Goal: Navigation & Orientation: Find specific page/section

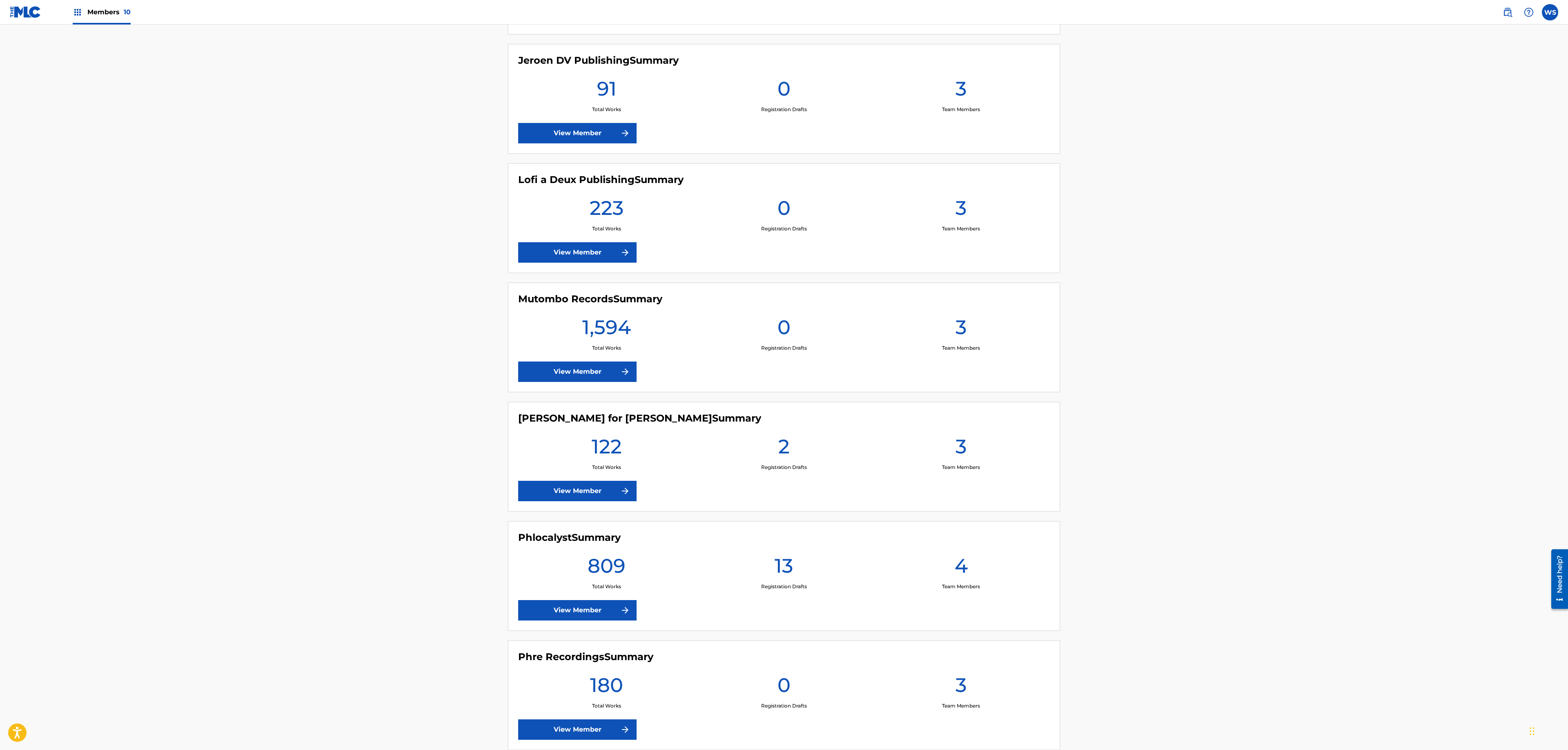
scroll to position [750, 0]
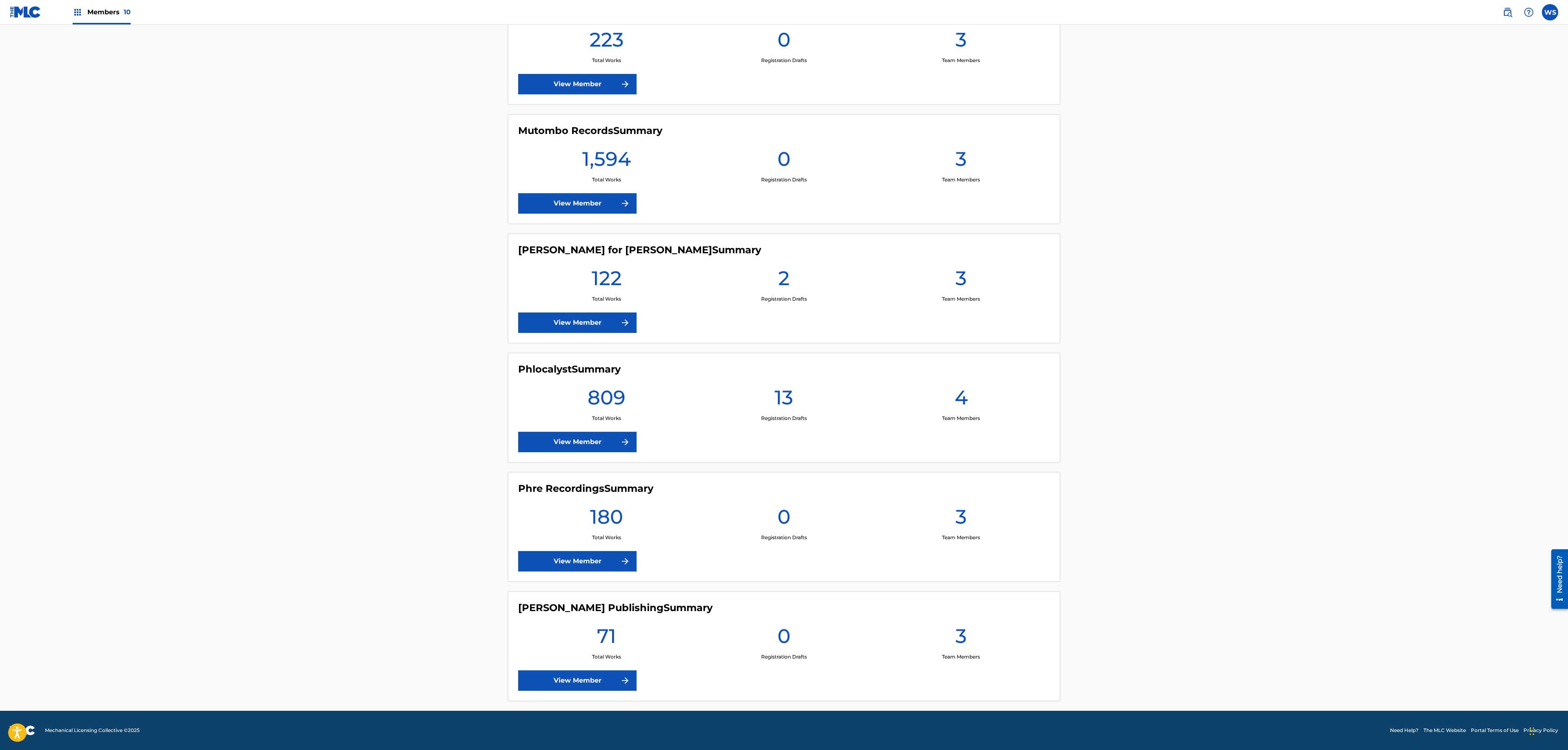
click at [560, 556] on link "View Member" at bounding box center [578, 561] width 118 height 20
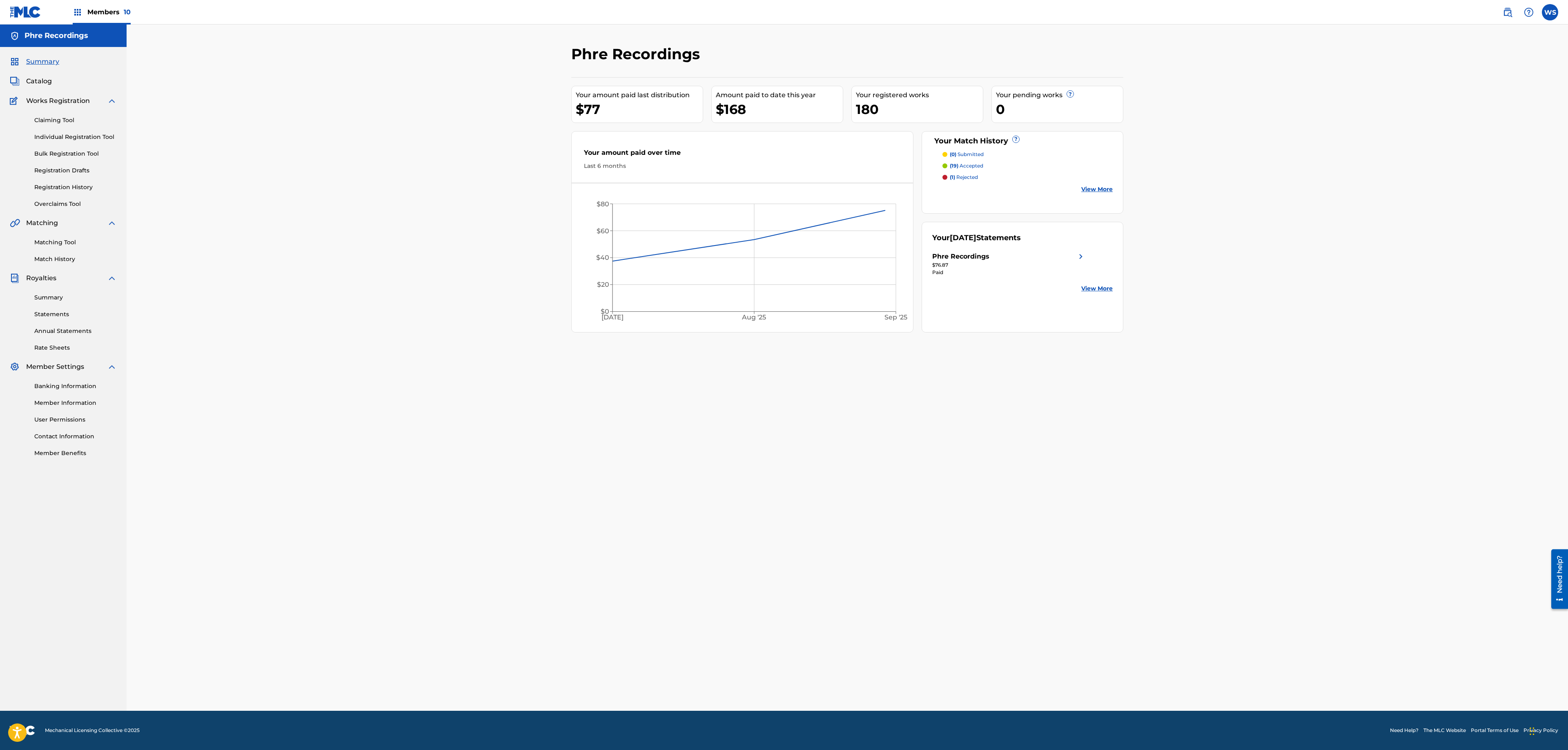
click at [37, 78] on span "Catalog" at bounding box center [39, 81] width 25 height 10
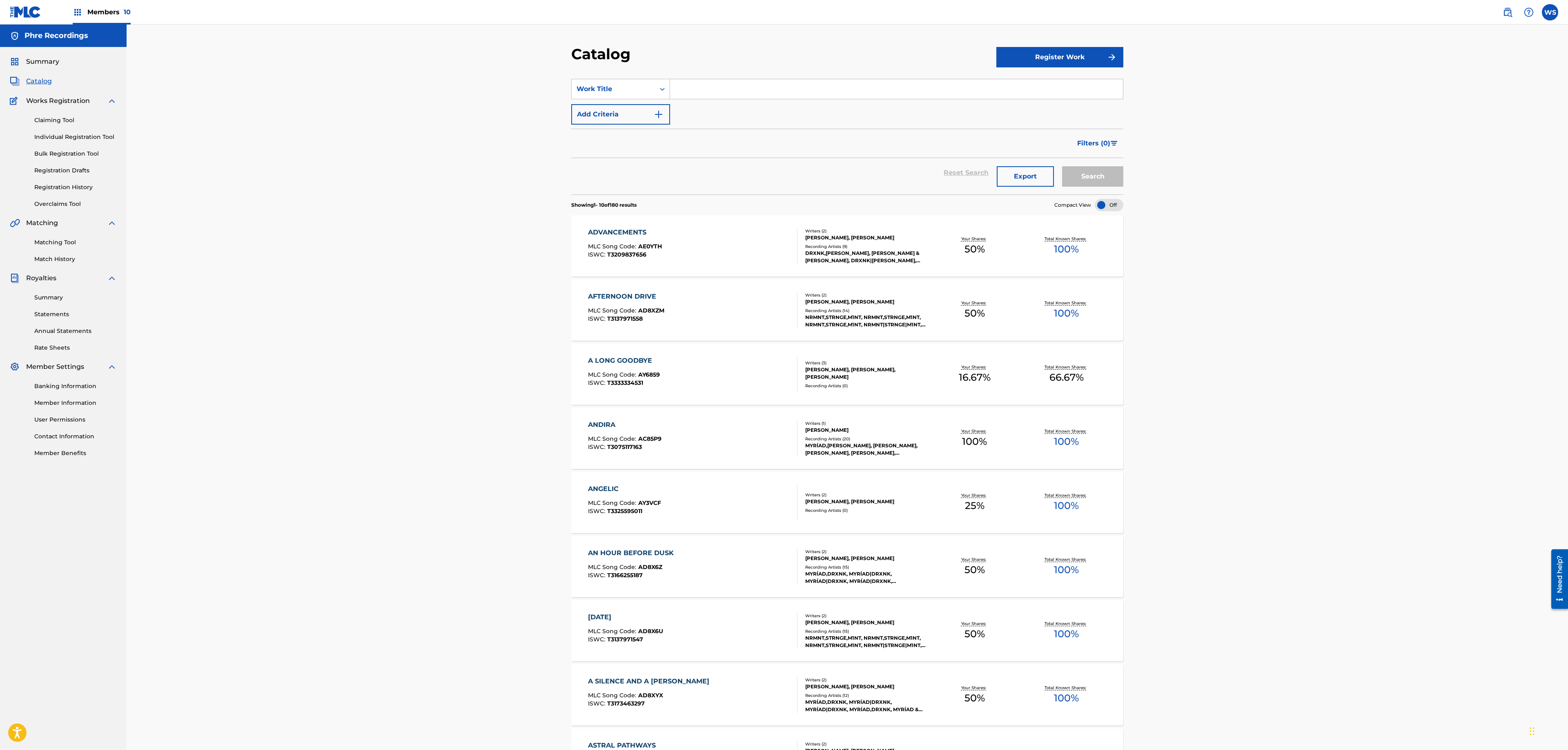
click at [48, 57] on div "Summary Catalog Works Registration Claiming Tool Individual Registration Tool B…" at bounding box center [63, 257] width 126 height 420
click at [45, 63] on span "Summary" at bounding box center [43, 61] width 33 height 10
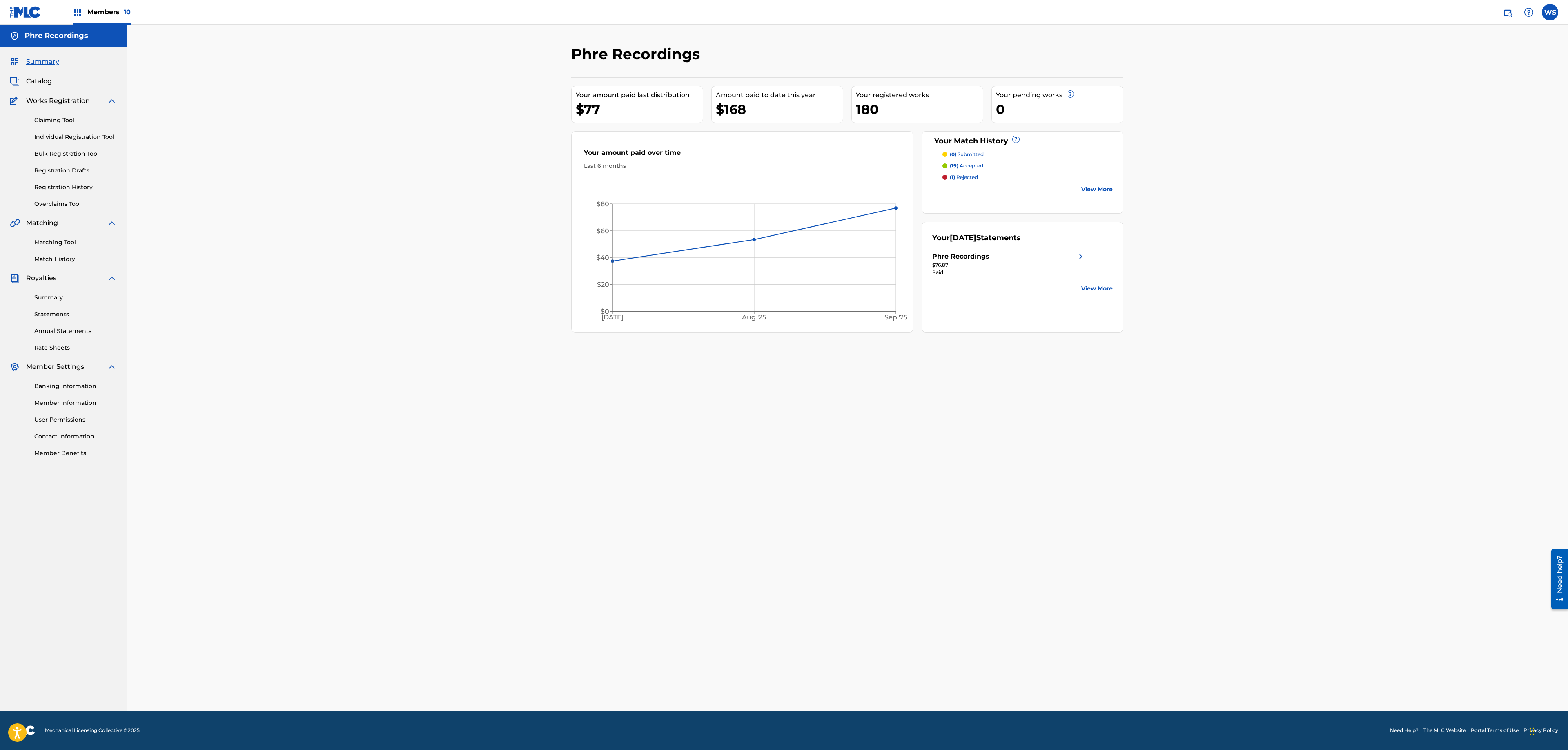
click at [455, 283] on div "Phre Recordings Your amount paid last distribution $77 Amount paid to date this…" at bounding box center [847, 368] width 1442 height 686
click at [1550, 12] on label at bounding box center [1550, 12] width 17 height 17
click at [1550, 12] on input "WS [PERSON_NAME] [PERSON_NAME][EMAIL_ADDRESS][DOMAIN_NAME] Notification Prefere…" at bounding box center [1550, 12] width 0 height 0
click at [1466, 118] on p "Log out" at bounding box center [1471, 116] width 19 height 8
click at [1550, 12] on input "WS [PERSON_NAME] [PERSON_NAME][EMAIL_ADDRESS][DOMAIN_NAME] Notification Prefere…" at bounding box center [1550, 12] width 0 height 0
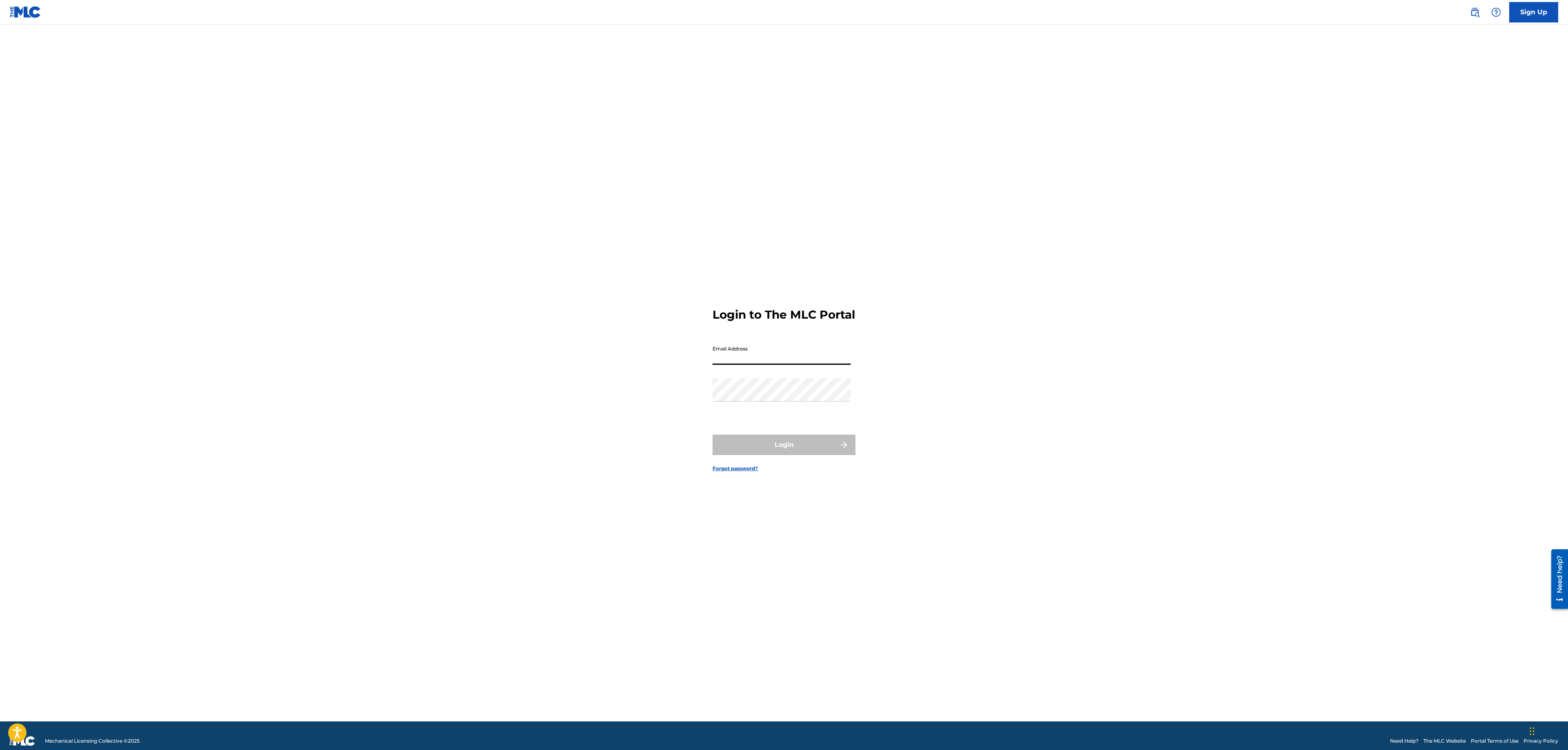
click at [783, 352] on input "Email Address" at bounding box center [781, 353] width 138 height 24
type input "[EMAIL_ADDRESS][DOMAIN_NAME]"
click at [809, 463] on form "Login to The MLC Portal Email Address [EMAIL_ADDRESS][DOMAIN_NAME] Password Log…" at bounding box center [784, 383] width 143 height 677
click at [809, 455] on button "Login" at bounding box center [784, 445] width 143 height 20
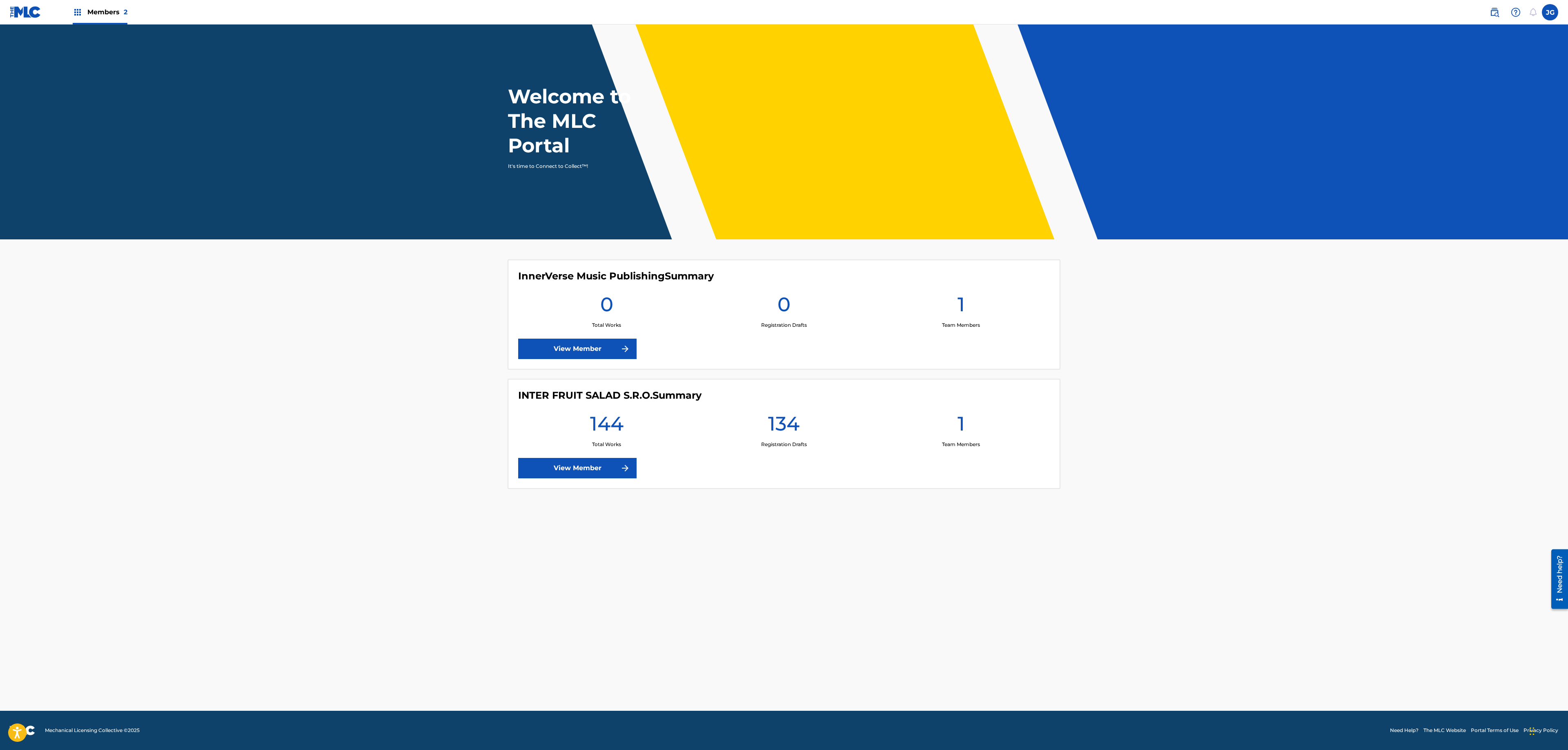
click at [789, 547] on main "Welcome to The MLC Portal It's time to Connect to Collect™! InnerVerse Music Pu…" at bounding box center [784, 368] width 1568 height 686
click at [617, 463] on link "View Member" at bounding box center [578, 468] width 118 height 20
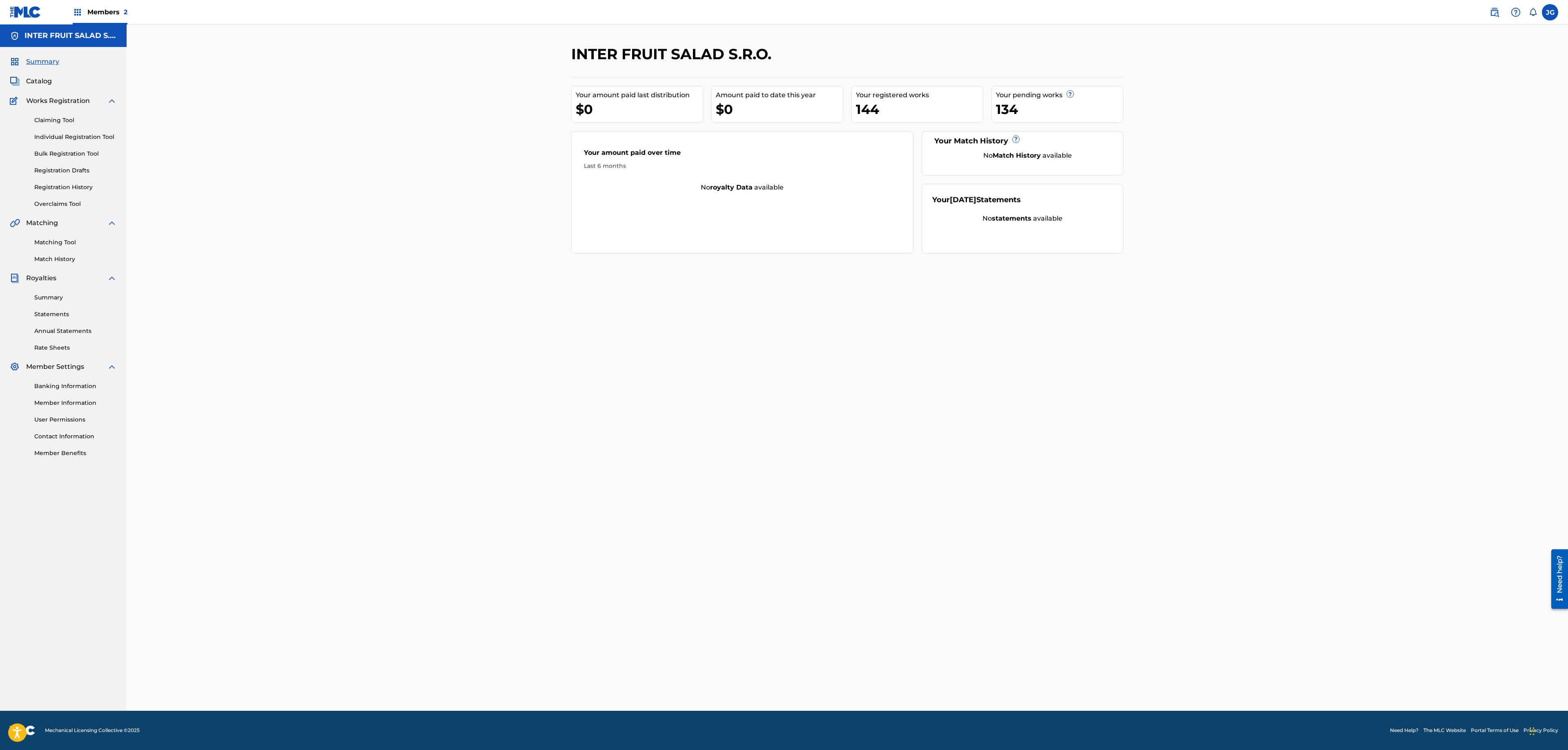
click at [75, 186] on link "Registration History" at bounding box center [76, 187] width 83 height 8
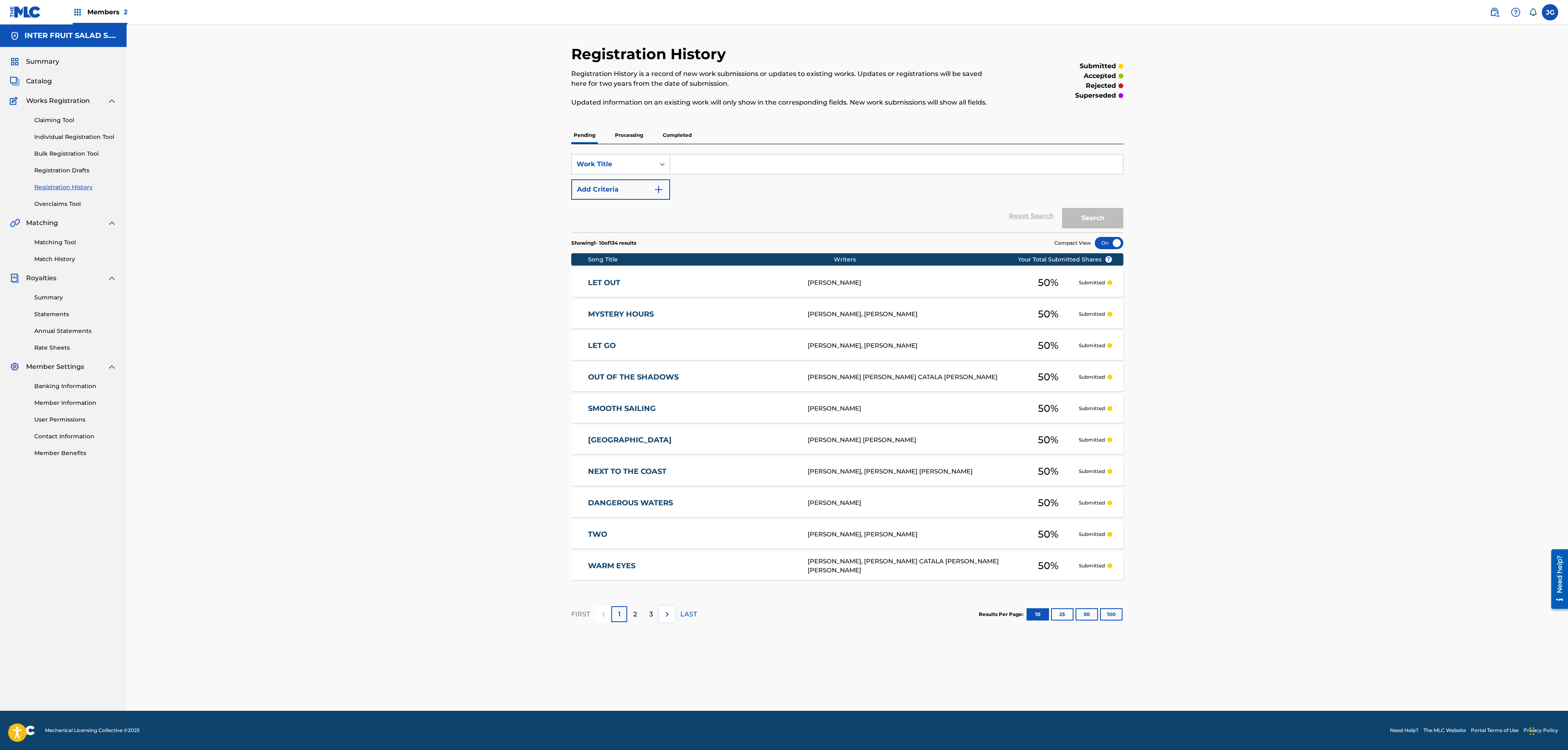
click at [29, 81] on span "Catalog" at bounding box center [39, 81] width 25 height 10
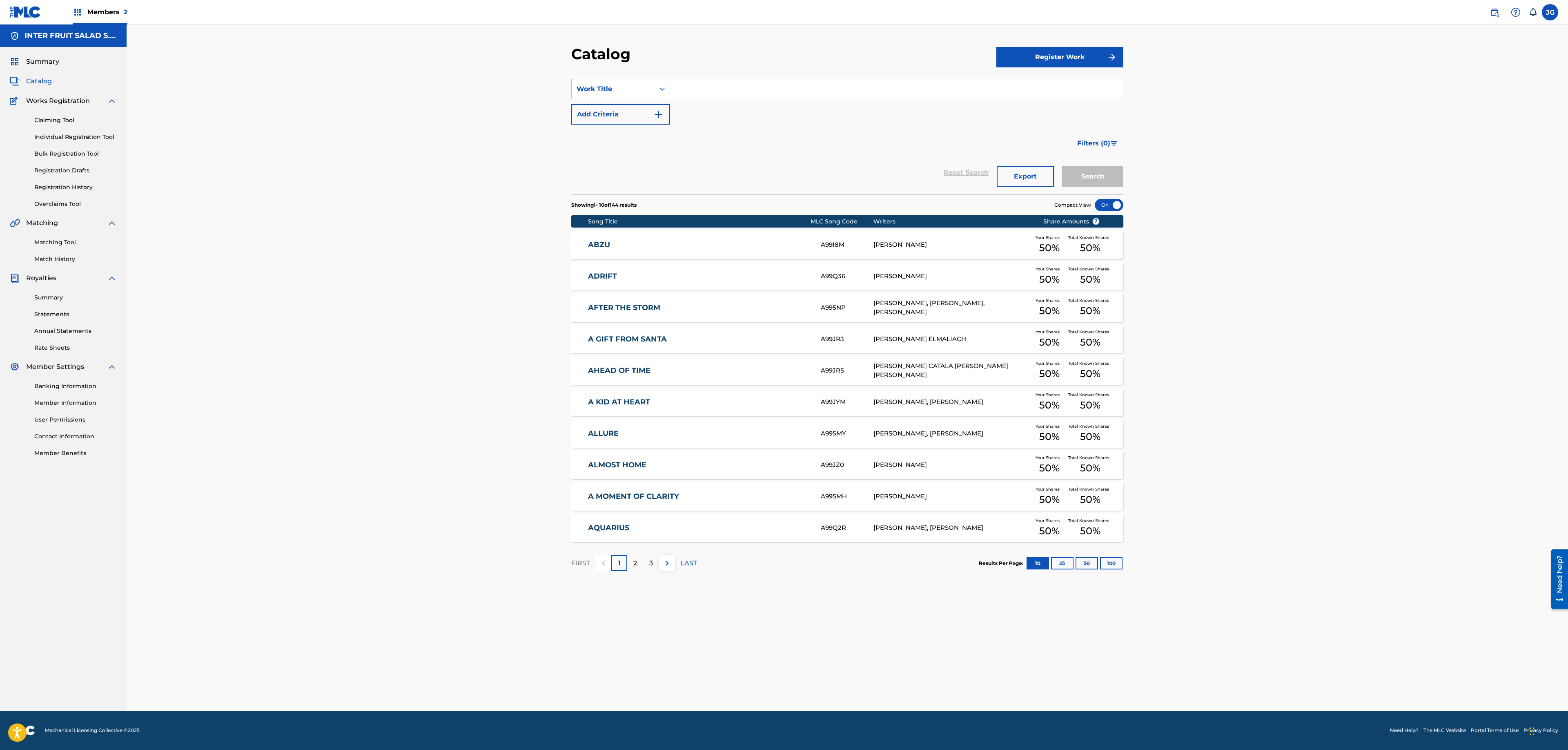
click at [34, 81] on span "Catalog" at bounding box center [39, 81] width 25 height 10
